Goal: Task Accomplishment & Management: Complete application form

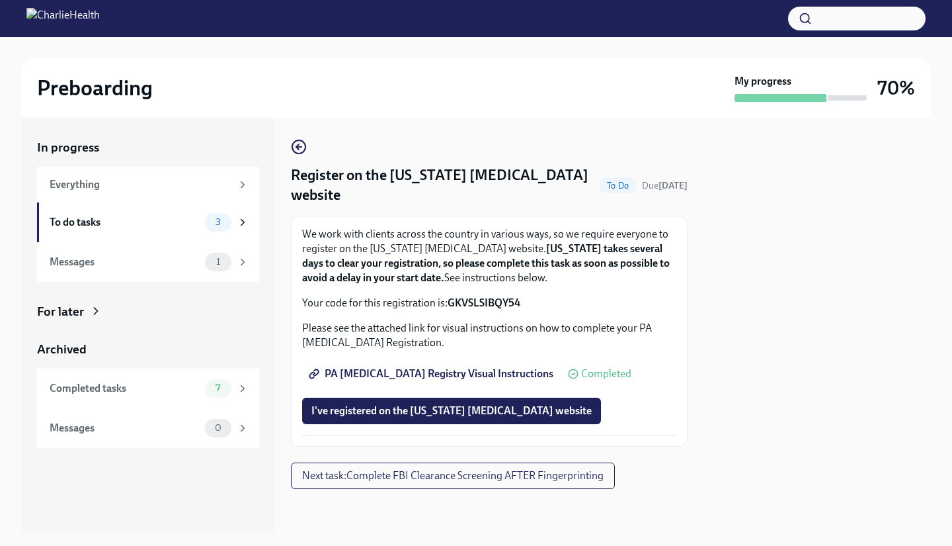
click at [146, 223] on div "To do tasks" at bounding box center [125, 222] width 150 height 15
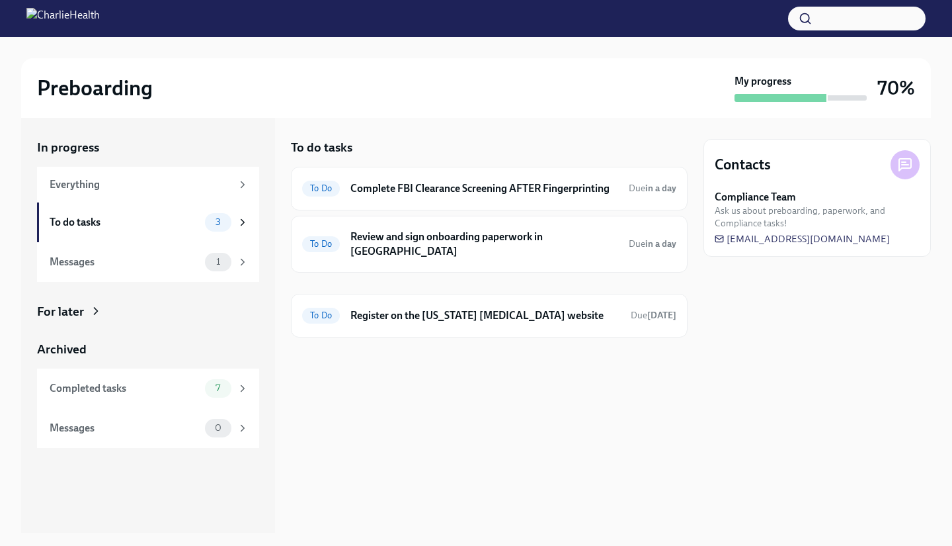
click at [568, 412] on div "To do tasks To Do Complete FBI Clearance Screening AFTER Fingerprinting Due in …" at bounding box center [489, 325] width 397 height 415
click at [597, 194] on h6 "Complete FBI Clearance Screening AFTER Fingerprinting" at bounding box center [484, 188] width 268 height 15
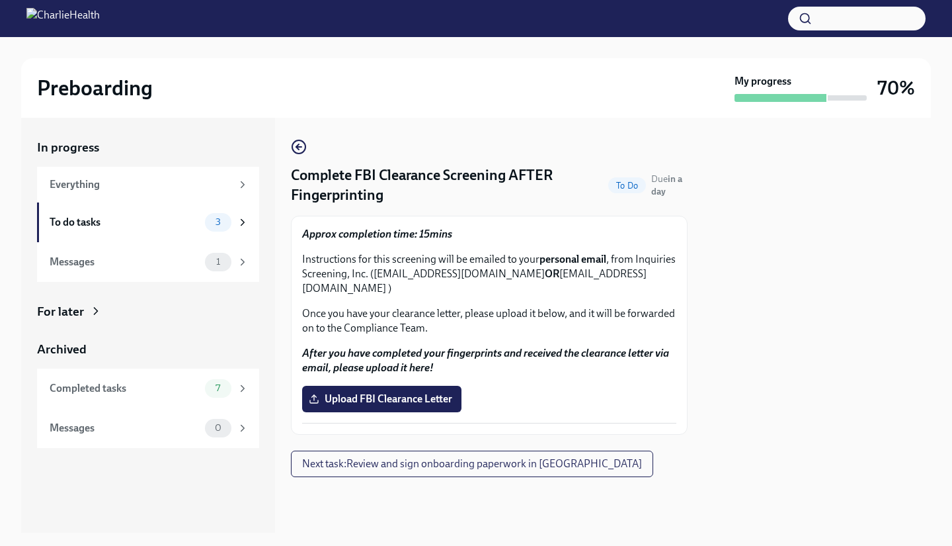
click at [101, 226] on div "To do tasks" at bounding box center [125, 222] width 150 height 15
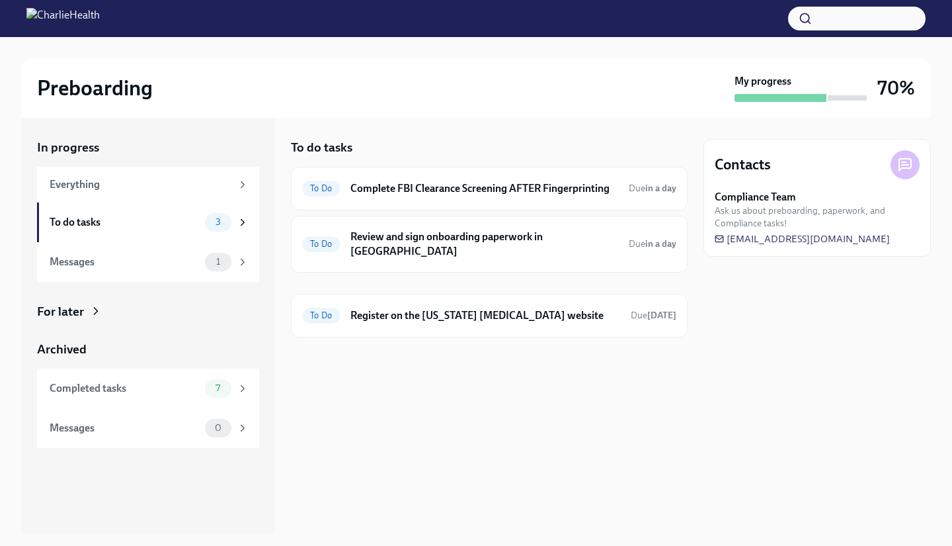
click at [106, 266] on div "Messages" at bounding box center [125, 262] width 150 height 15
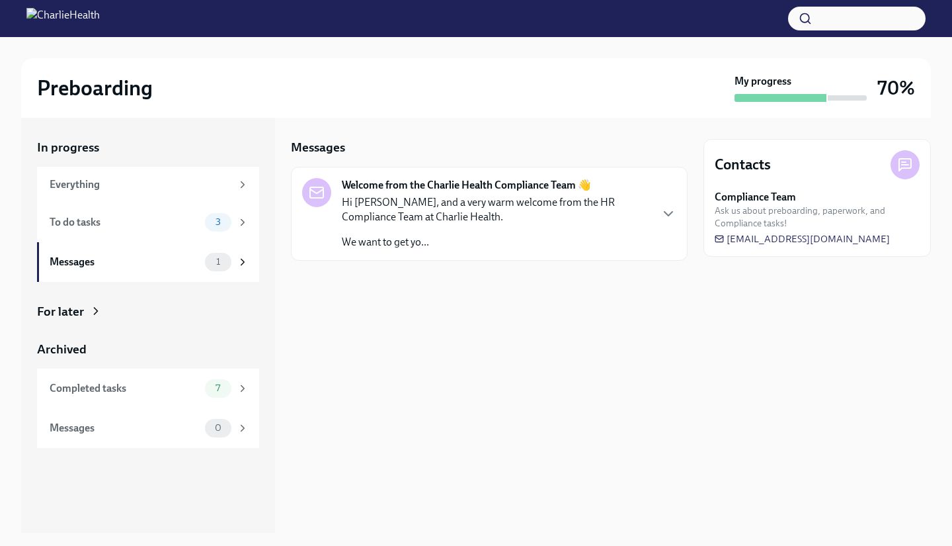
click at [465, 218] on p "Hi Javier, and a very warm welcome from the HR Compliance Team at Charlie Healt…" at bounding box center [496, 209] width 308 height 29
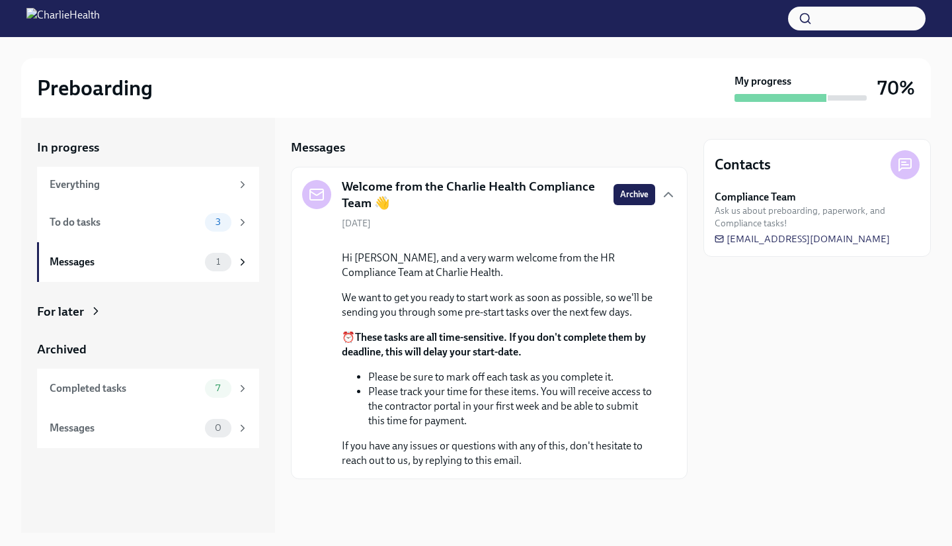
scroll to position [91, 0]
click at [104, 230] on div "To do tasks 3" at bounding box center [149, 222] width 199 height 19
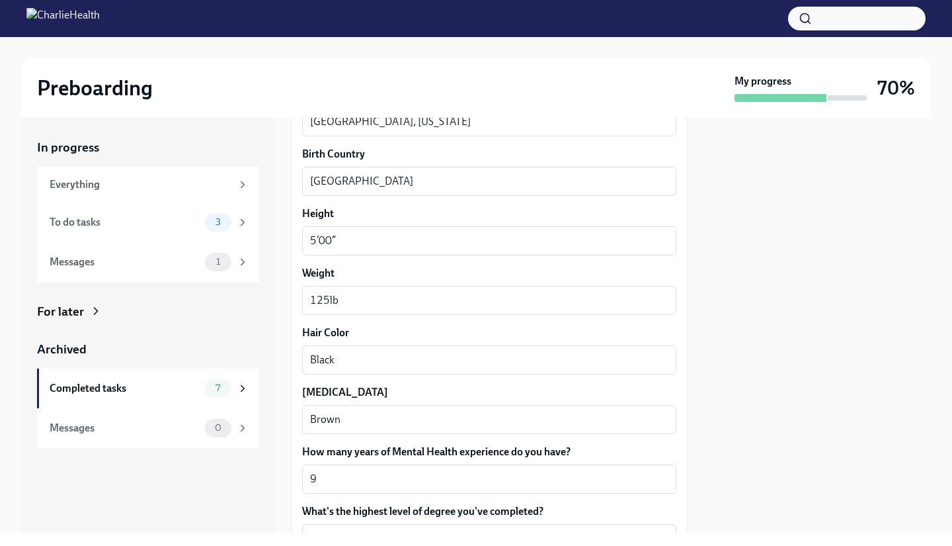
scroll to position [1208, 0]
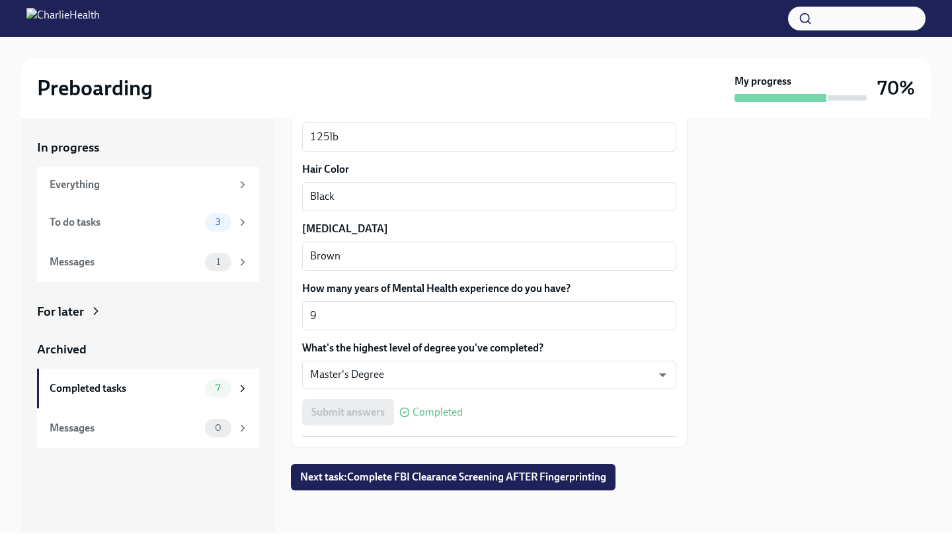
click at [118, 229] on div "To do tasks 3" at bounding box center [149, 222] width 199 height 19
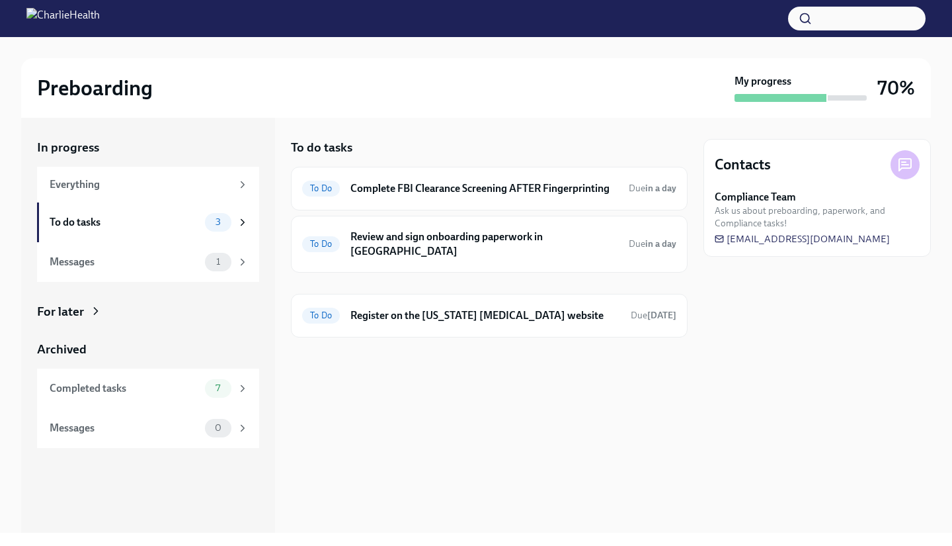
click at [510, 241] on h6 "Review and sign onboarding paperwork in [GEOGRAPHIC_DATA]" at bounding box center [484, 243] width 268 height 29
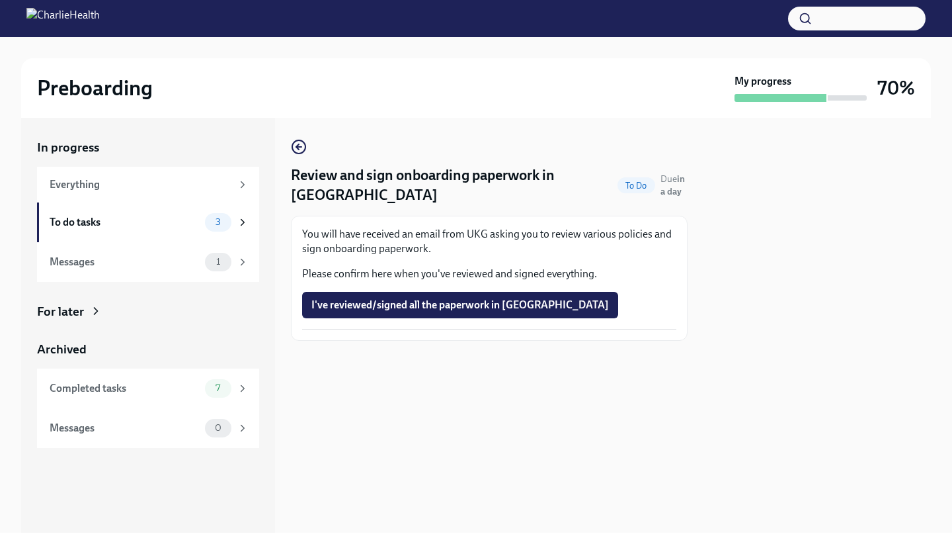
click at [412, 298] on span "I've reviewed/signed all the paperwork in [GEOGRAPHIC_DATA]" at bounding box center [460, 304] width 298 height 13
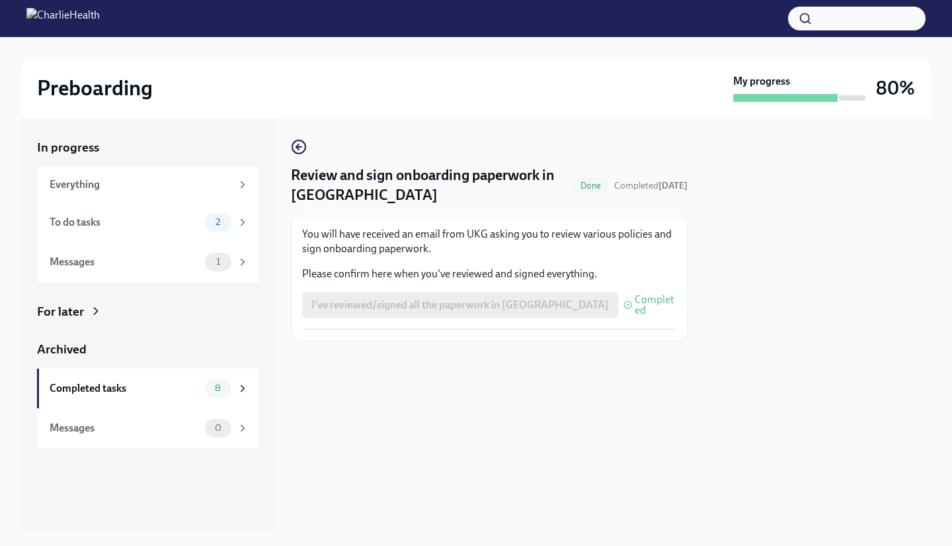
click at [137, 220] on div "To do tasks" at bounding box center [125, 222] width 150 height 15
